Goal: Navigation & Orientation: Find specific page/section

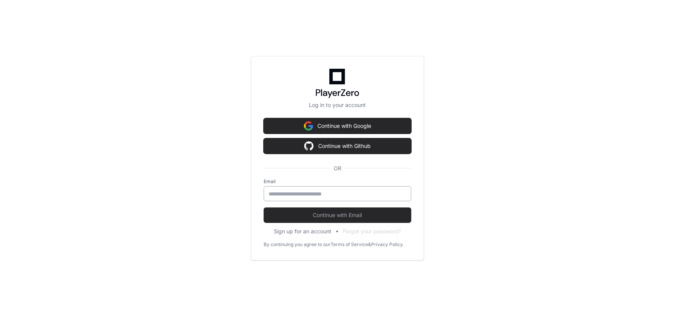
click at [341, 193] on input "email" at bounding box center [338, 194] width 138 height 8
type input "**********"
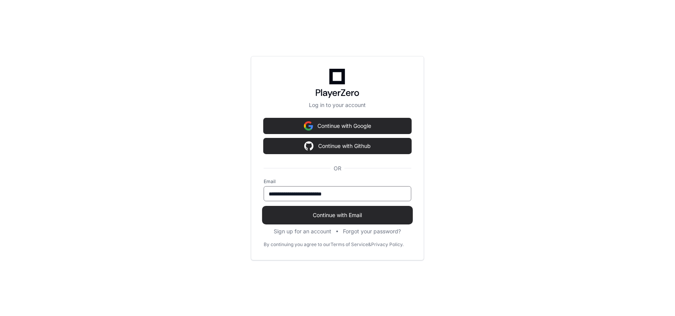
click at [325, 212] on span "Continue with Email" at bounding box center [337, 215] width 148 height 8
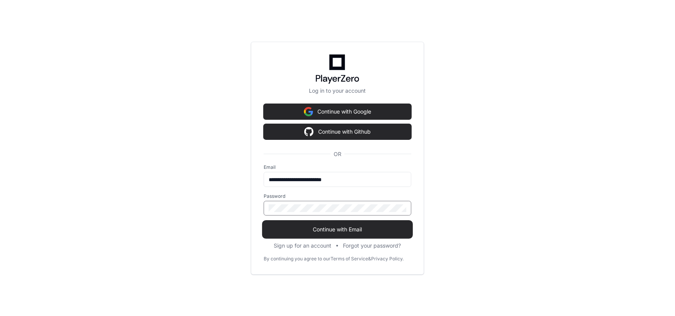
click at [332, 226] on span "Continue with Email" at bounding box center [337, 230] width 148 height 8
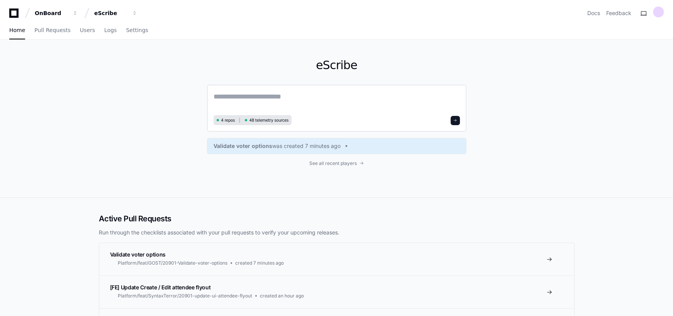
click at [305, 98] on textarea at bounding box center [337, 102] width 246 height 22
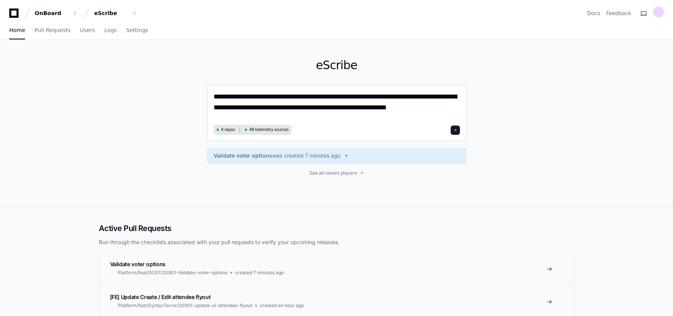
type textarea "**********"
click at [451, 131] on div "4 repos 48 telemetry sources" at bounding box center [337, 130] width 246 height 10
click at [456, 131] on span at bounding box center [456, 130] width 4 height 4
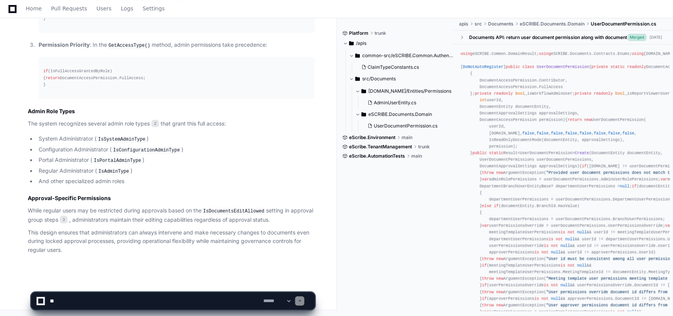
scroll to position [726, 0]
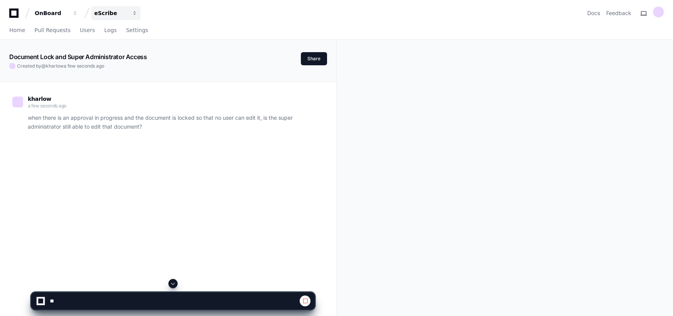
click at [100, 15] on div "eScribe" at bounding box center [110, 13] width 33 height 8
click at [15, 7] on div "OnBoard eScribe Projects Join or create a project E eScribe" at bounding box center [74, 13] width 131 height 14
click at [17, 12] on icon at bounding box center [13, 12] width 9 height 9
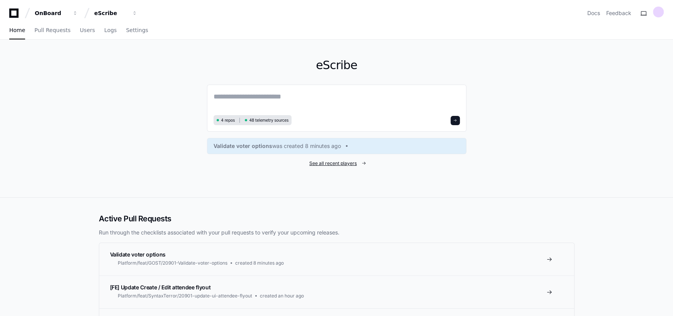
click at [330, 160] on span "See all recent players" at bounding box center [333, 163] width 48 height 6
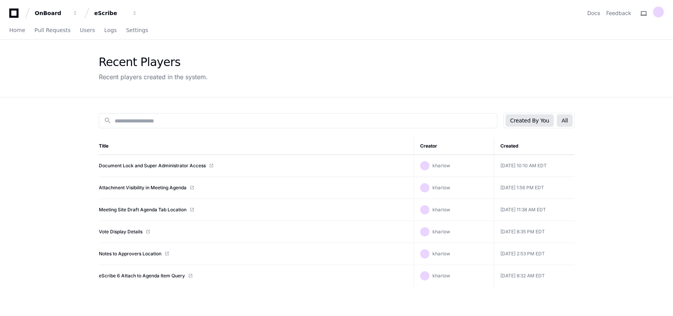
click at [565, 119] on button "All" at bounding box center [564, 120] width 15 height 12
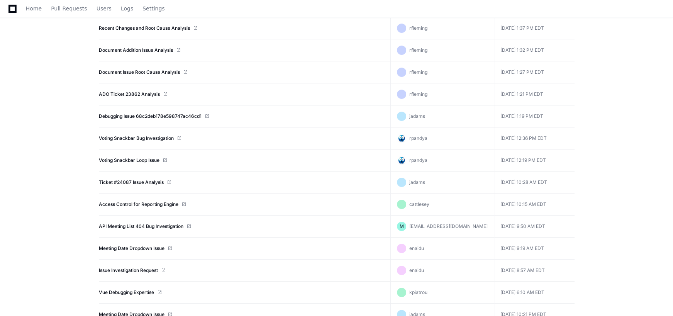
scroll to position [1864, 0]
